Goal: Navigation & Orientation: Find specific page/section

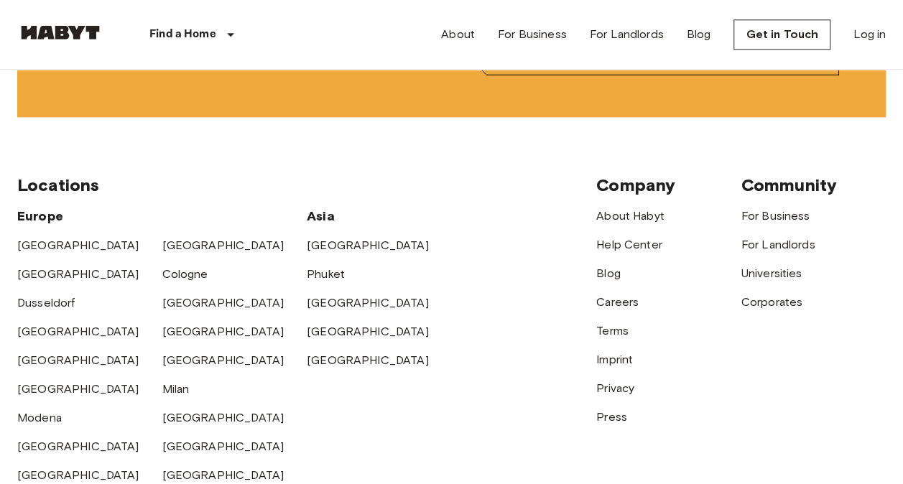
scroll to position [3542, 0]
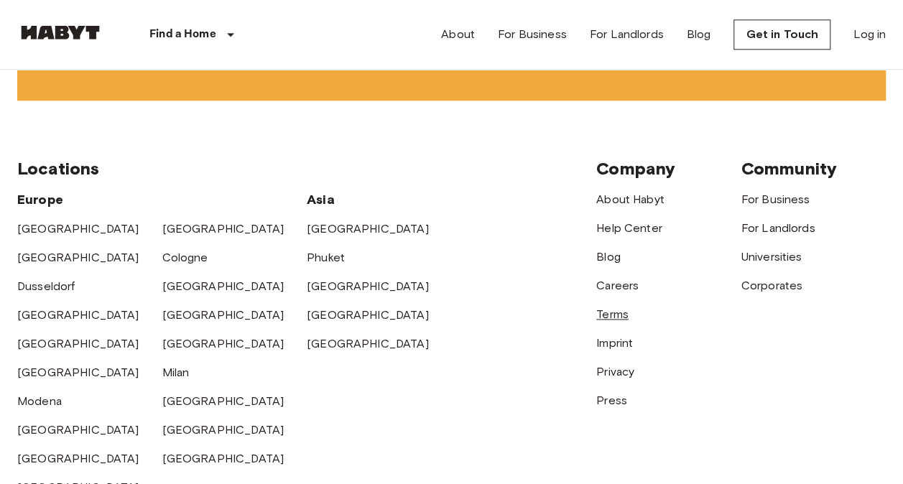
click at [624, 313] on link "Terms" at bounding box center [612, 315] width 32 height 14
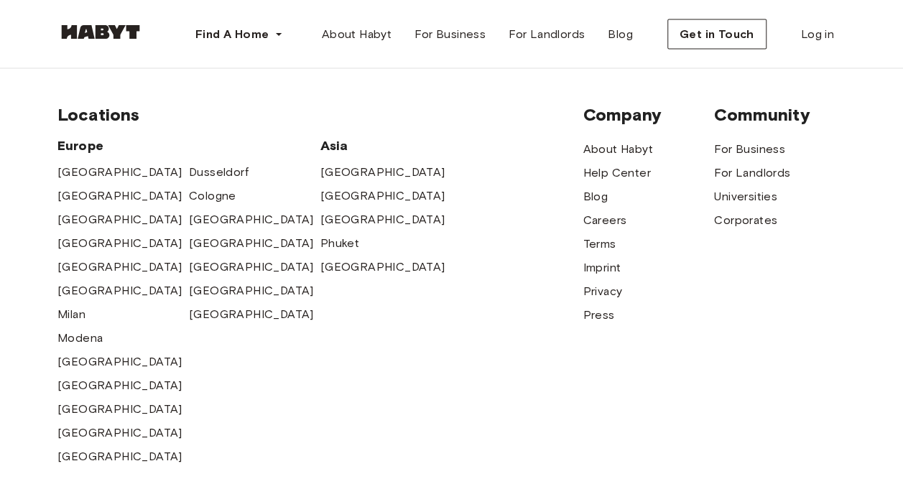
scroll to position [4224, 0]
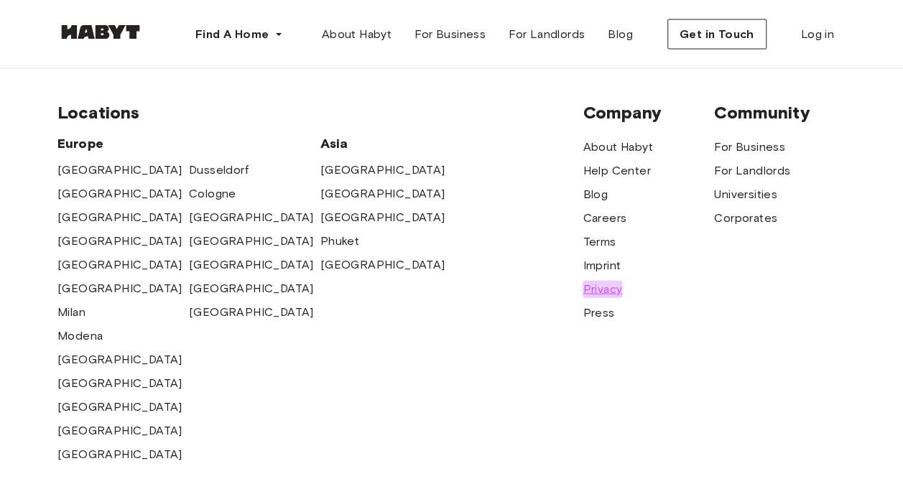
click at [610, 281] on span "Privacy" at bounding box center [603, 289] width 40 height 17
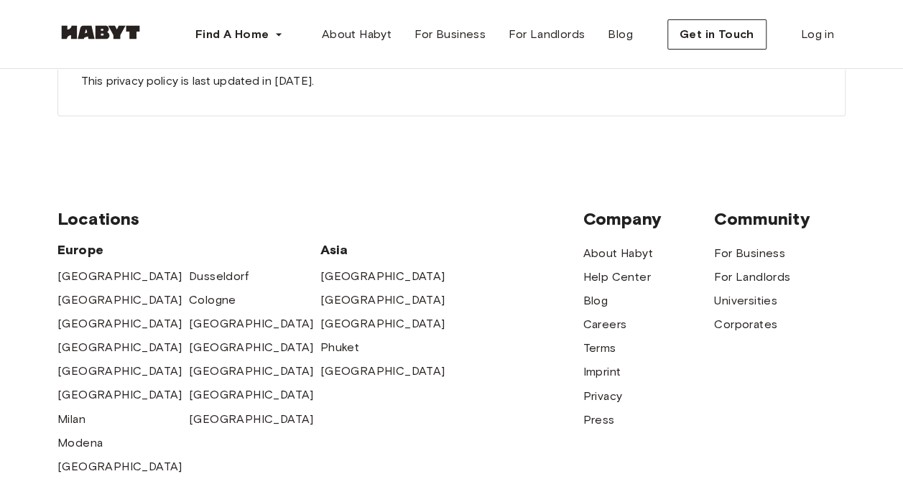
scroll to position [13713, 0]
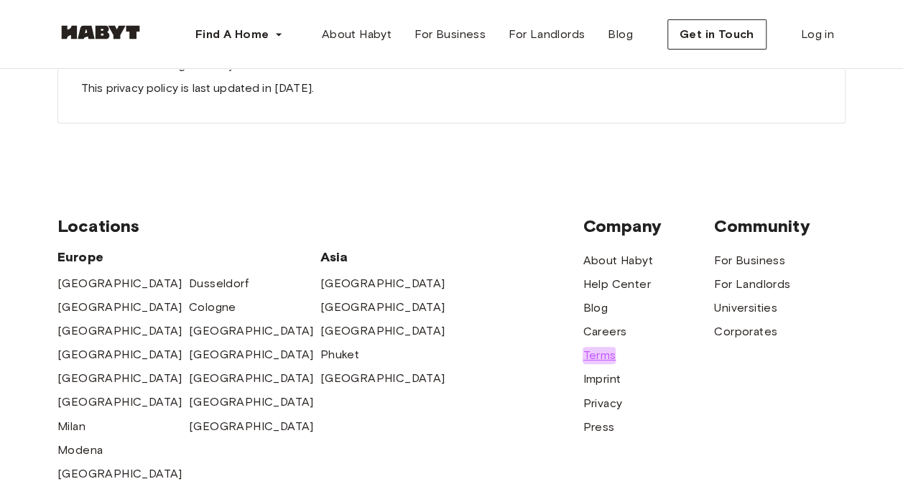
click at [608, 347] on span "Terms" at bounding box center [599, 355] width 33 height 17
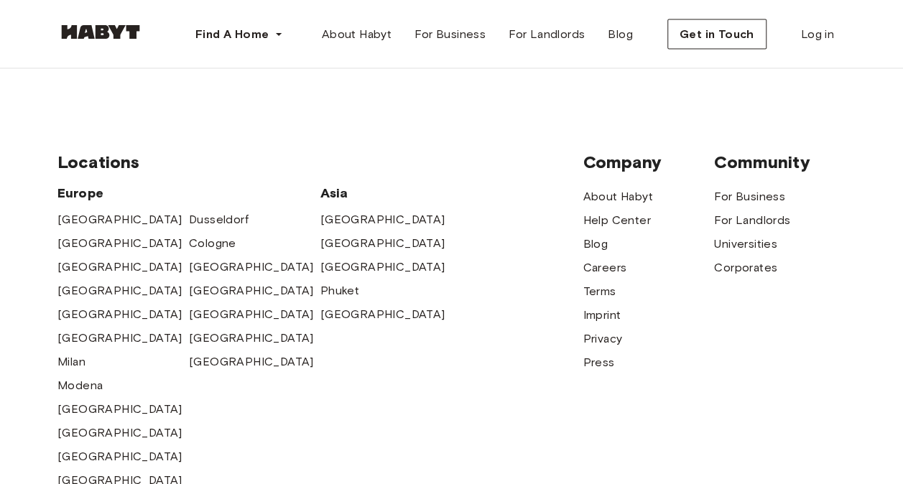
scroll to position [4180, 0]
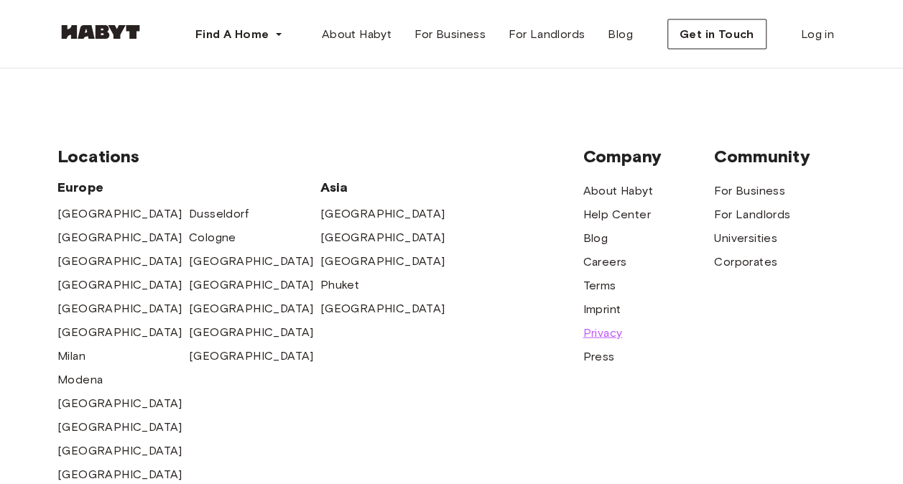
click at [606, 325] on span "Privacy" at bounding box center [603, 333] width 40 height 17
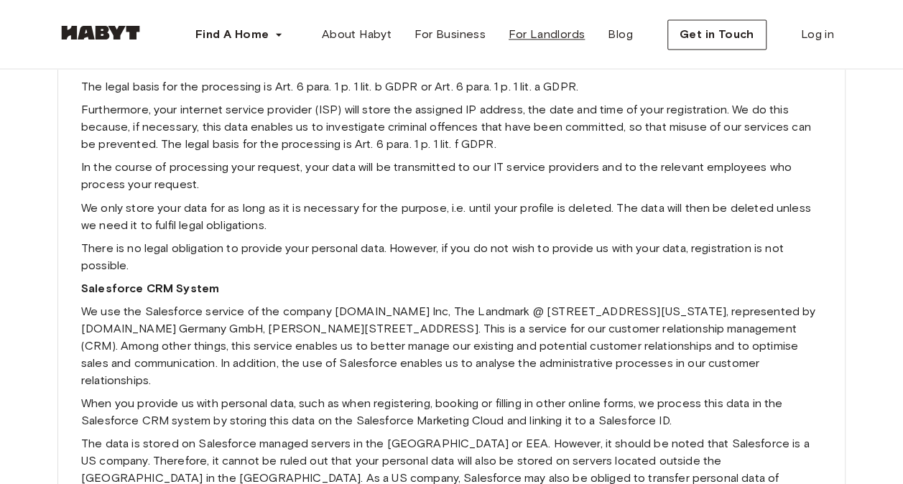
scroll to position [11657, 0]
